Goal: Information Seeking & Learning: Learn about a topic

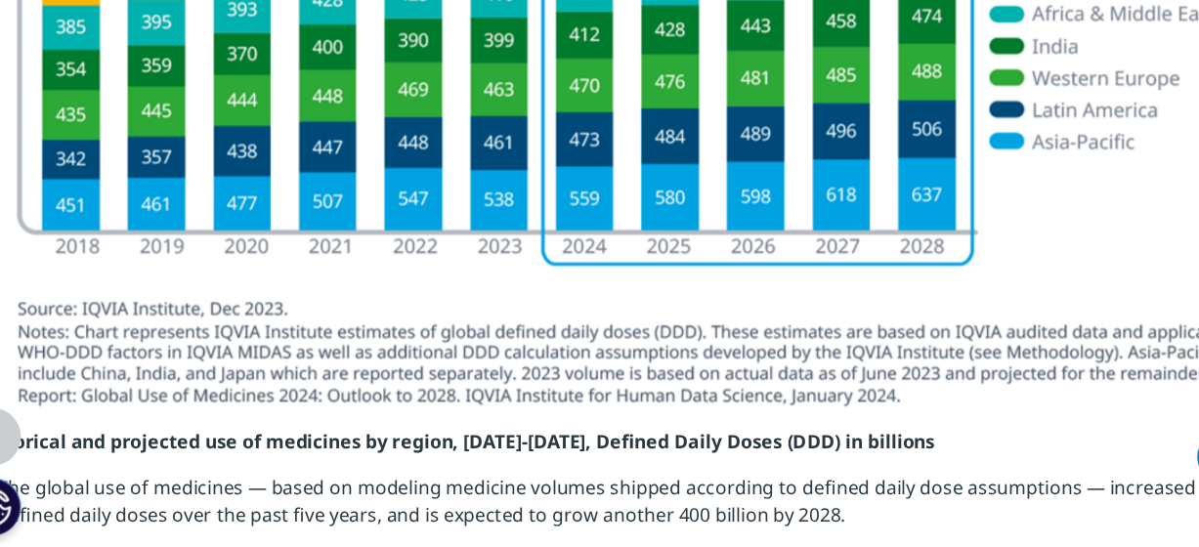
scroll to position [2665, 0]
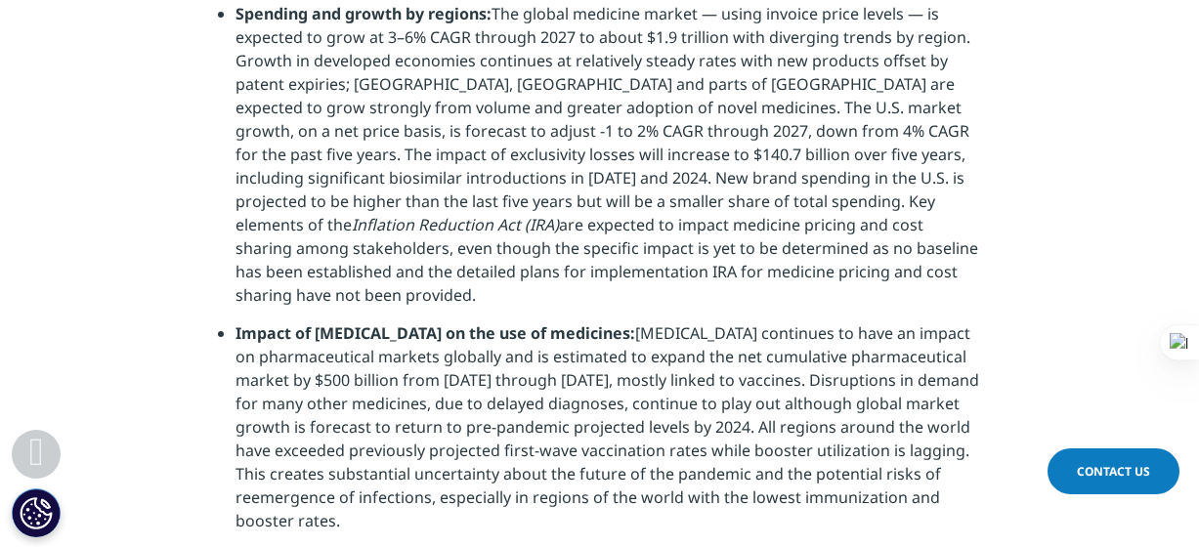
scroll to position [1532, 0]
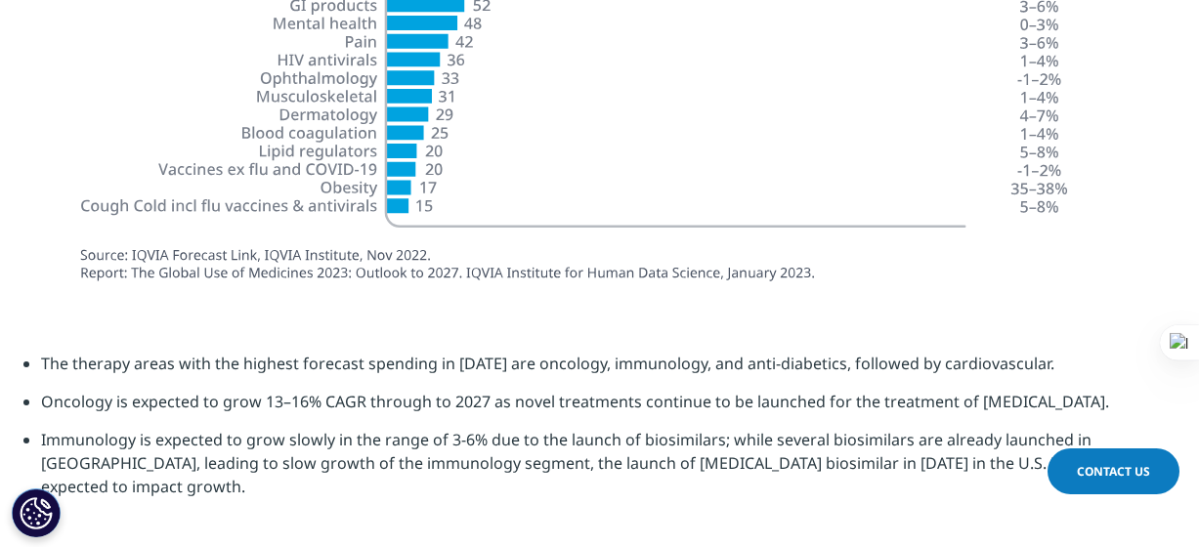
scroll to position [6001, 0]
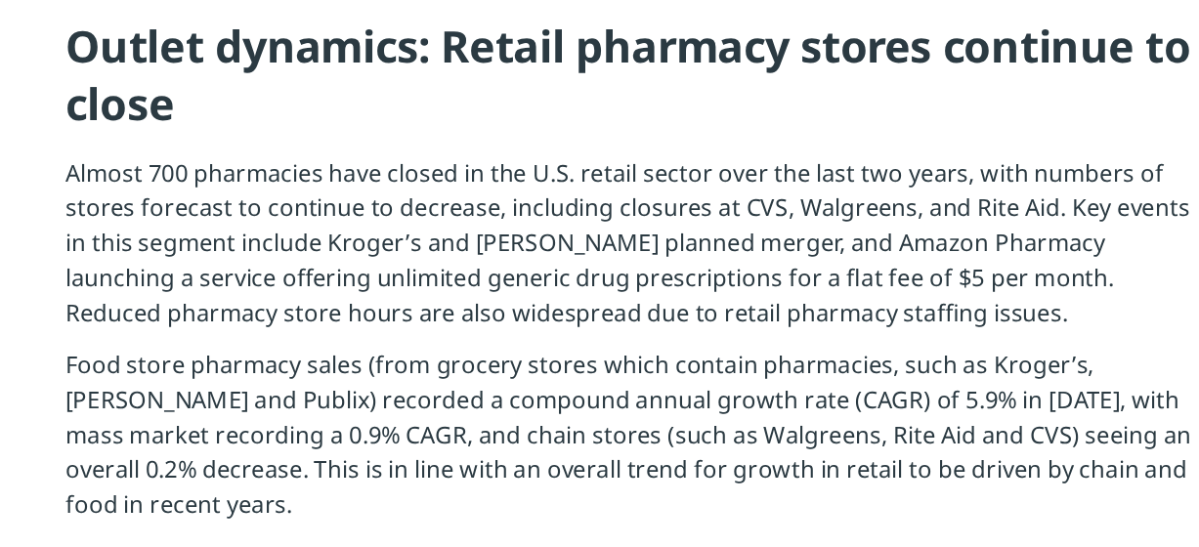
scroll to position [2795, 0]
